Goal: Answer question/provide support

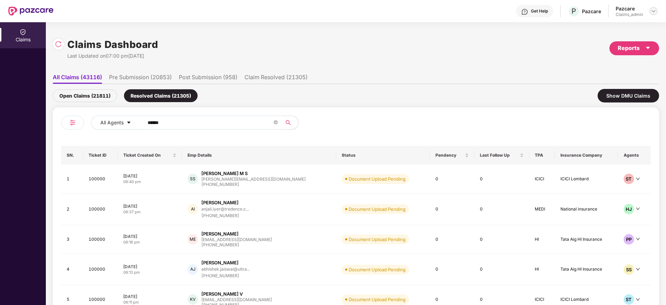
click at [651, 11] on div at bounding box center [654, 11] width 8 height 8
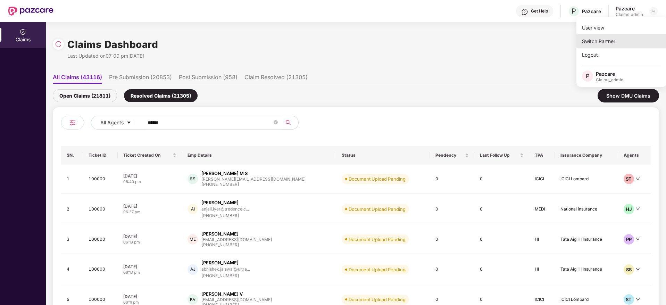
click at [606, 45] on div "Switch Partner" at bounding box center [622, 41] width 90 height 14
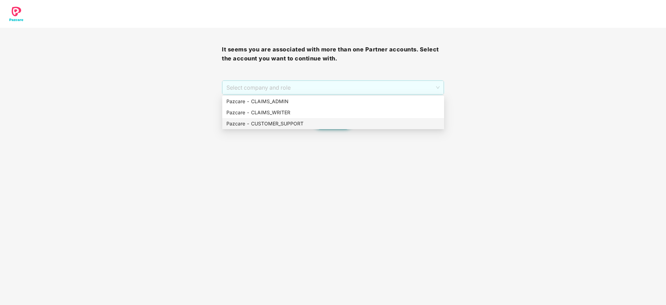
drag, startPoint x: 295, startPoint y: 90, endPoint x: 290, endPoint y: 125, distance: 34.7
click at [290, 125] on body "It seems you are associated with more than one Partner accounts. Select the acc…" at bounding box center [333, 152] width 666 height 305
click at [290, 125] on div "Pazcare - CUSTOMER_SUPPORT" at bounding box center [334, 124] width 214 height 8
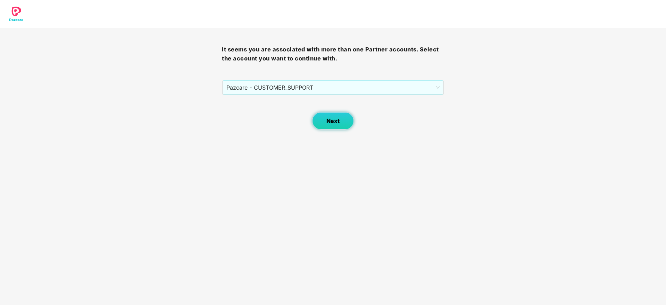
click at [326, 123] on button "Next" at bounding box center [333, 120] width 42 height 17
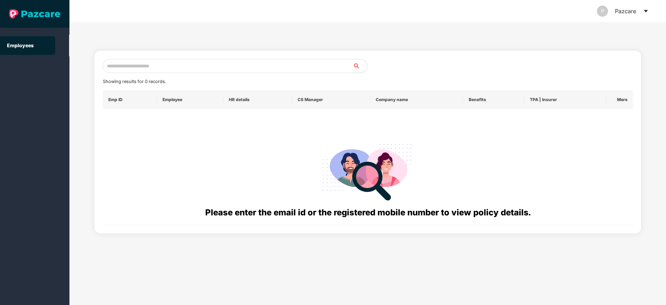
click at [229, 67] on input "text" at bounding box center [228, 66] width 251 height 14
paste input "**********"
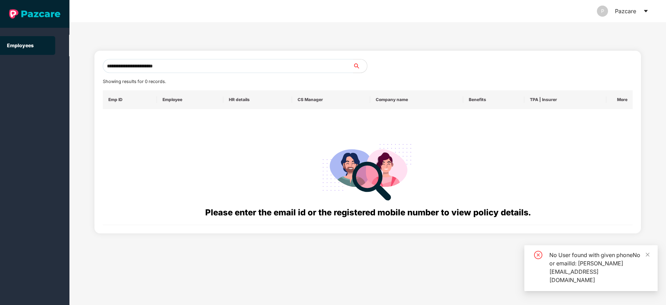
type input "**********"
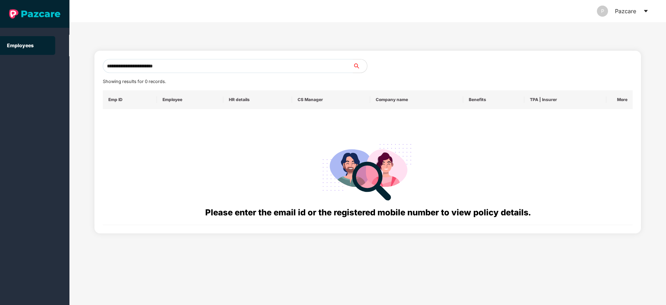
click at [647, 9] on icon "caret-down" at bounding box center [646, 11] width 6 height 6
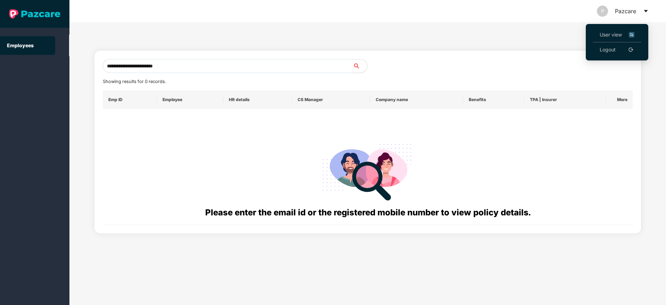
click at [604, 31] on span "User view" at bounding box center [617, 35] width 35 height 8
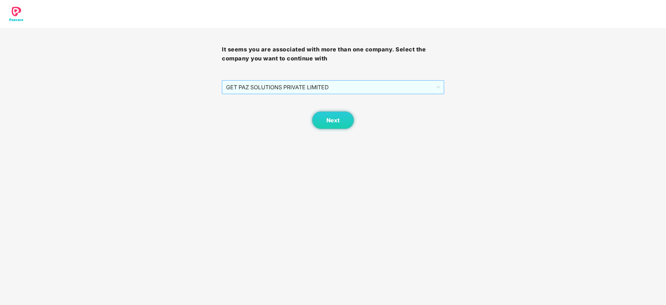
click at [325, 93] on span "GET PAZ SOLUTIONS PRIVATE LIMITED" at bounding box center [333, 87] width 214 height 13
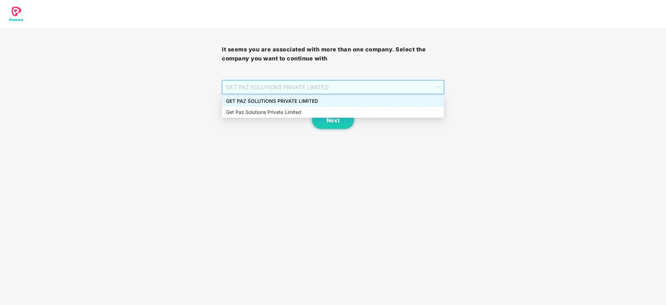
click at [324, 103] on div "GET PAZ SOLUTIONS PRIVATE LIMITED" at bounding box center [333, 101] width 214 height 8
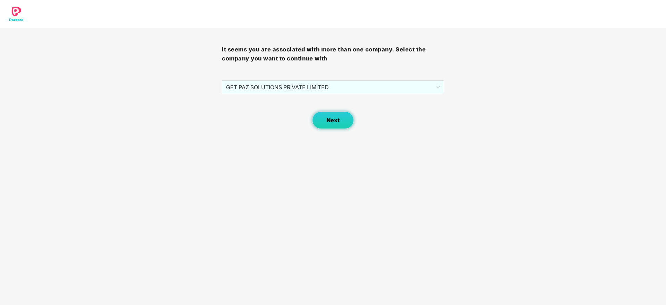
click at [338, 120] on span "Next" at bounding box center [333, 120] width 13 height 7
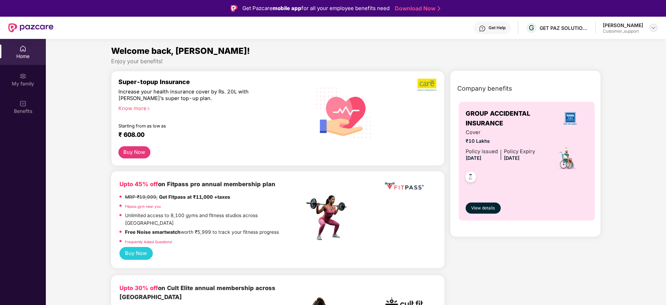
click at [656, 29] on img at bounding box center [654, 28] width 6 height 6
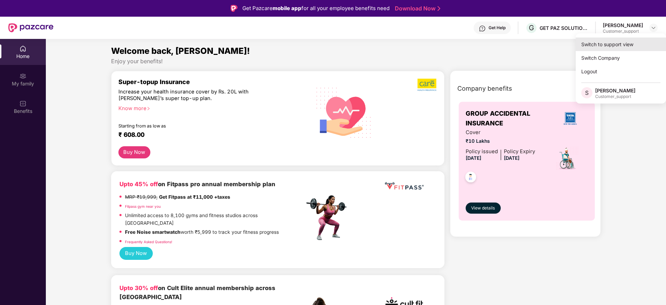
click at [613, 46] on div "Switch to support view" at bounding box center [621, 45] width 90 height 14
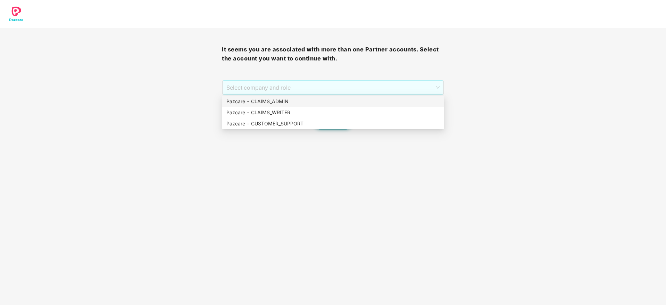
drag, startPoint x: 280, startPoint y: 82, endPoint x: 284, endPoint y: 104, distance: 22.3
click at [284, 104] on body "It seems you are associated with more than one Partner accounts. Select the acc…" at bounding box center [333, 152] width 666 height 305
click at [284, 104] on div "Pazcare - CLAIMS_ADMIN" at bounding box center [334, 102] width 214 height 8
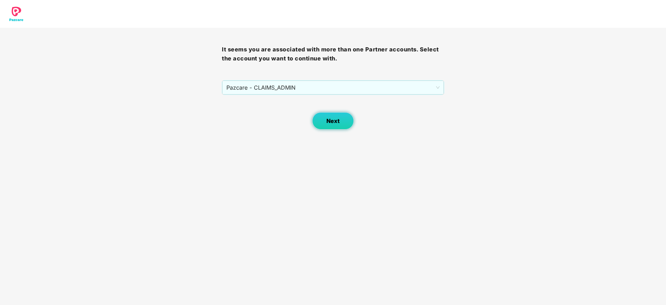
click at [342, 116] on button "Next" at bounding box center [333, 120] width 42 height 17
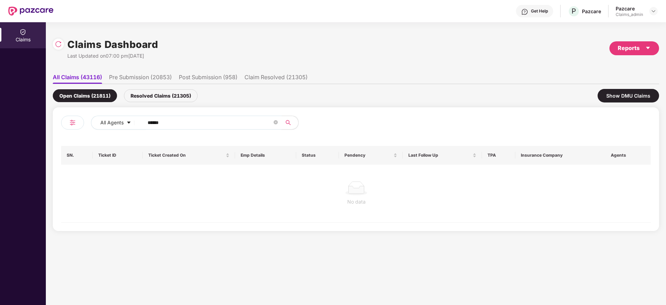
drag, startPoint x: 183, startPoint y: 127, endPoint x: 120, endPoint y: 113, distance: 65.4
click at [120, 113] on div "All Agents ****** SN. Ticket ID Ticket Created On Emp Details Status Pendency L…" at bounding box center [356, 169] width 607 height 124
type input "******"
click at [161, 98] on div "Resolved Claims (21305)" at bounding box center [161, 95] width 74 height 13
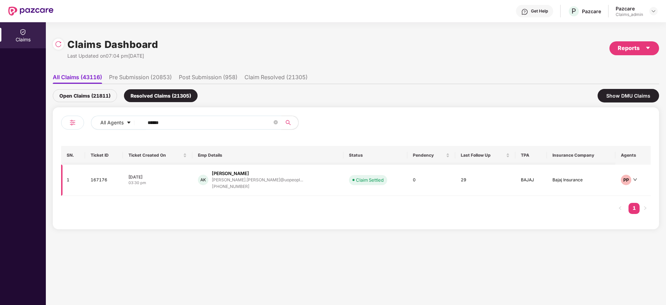
click at [249, 174] on div "[PERSON_NAME]" at bounding box center [230, 173] width 37 height 7
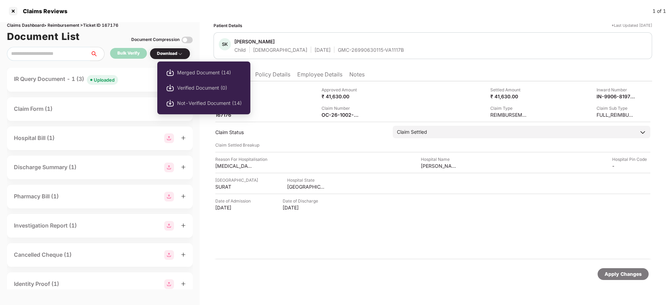
click at [176, 52] on div "Download" at bounding box center [170, 53] width 26 height 7
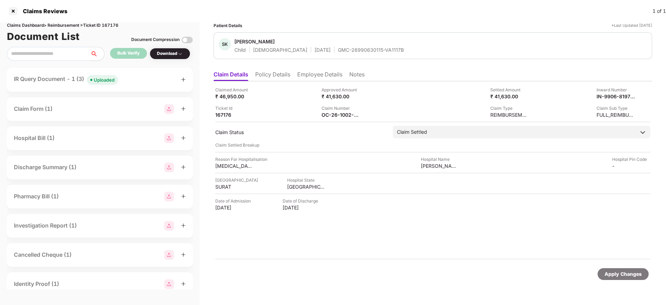
click at [176, 52] on div "Download" at bounding box center [170, 53] width 26 height 7
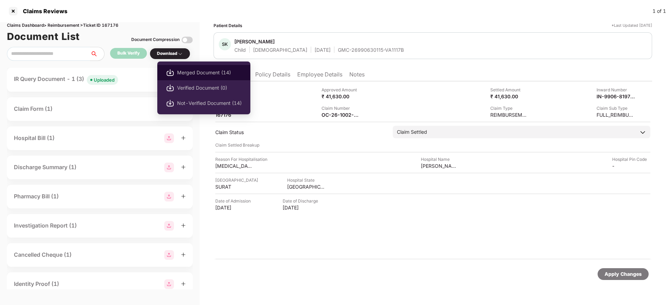
click at [184, 72] on span "Merged Document (14)" at bounding box center [209, 73] width 65 height 8
